Goal: Transaction & Acquisition: Purchase product/service

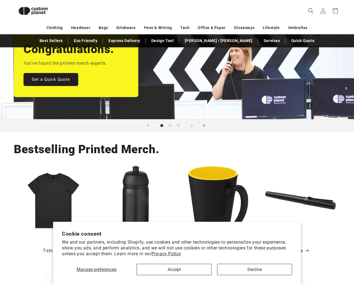
scroll to position [73, 0]
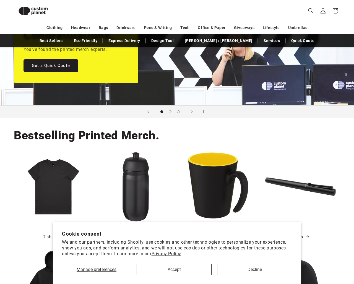
drag, startPoint x: 175, startPoint y: 267, endPoint x: 175, endPoint y: 257, distance: 9.9
click at [175, 267] on button "Accept" at bounding box center [173, 269] width 75 height 11
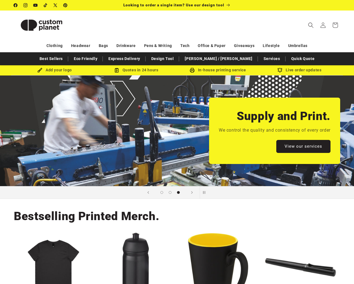
scroll to position [0, 0]
click at [100, 60] on link "Eco Friendly" at bounding box center [85, 59] width 29 height 10
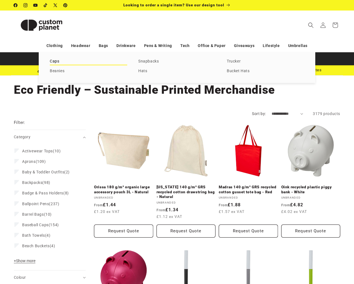
click at [57, 59] on link "Caps" at bounding box center [88, 61] width 77 height 7
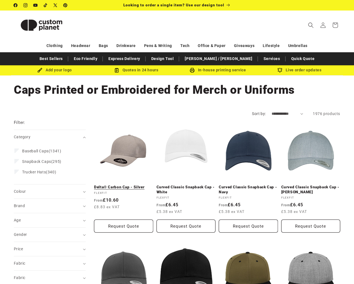
click at [128, 185] on link "Delta® Carbon Cap - Silver" at bounding box center [123, 187] width 59 height 5
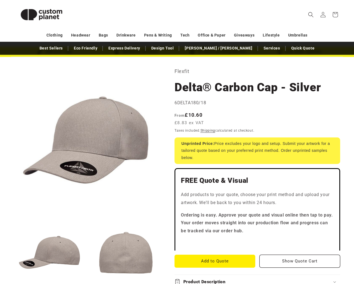
scroll to position [20, 0]
